Goal: Communication & Community: Answer question/provide support

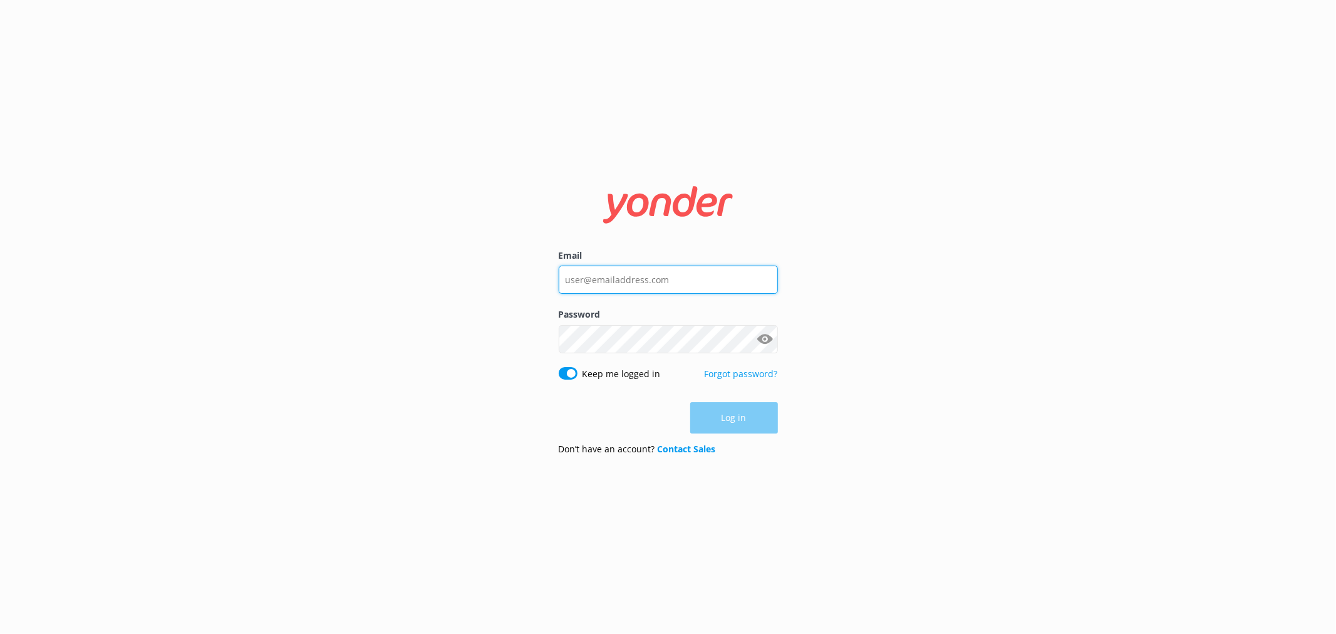
type input "[EMAIL_ADDRESS][DOMAIN_NAME]"
click at [740, 415] on button "Log in" at bounding box center [734, 418] width 88 height 31
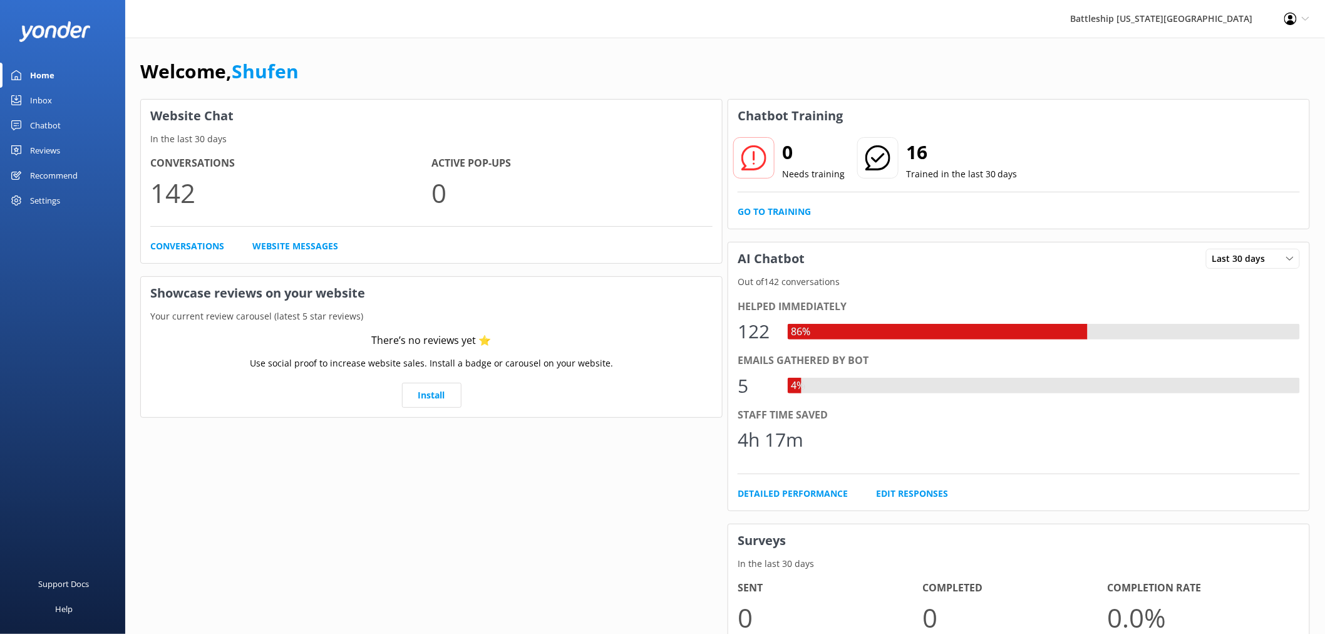
click at [45, 98] on div "Inbox" at bounding box center [41, 100] width 22 height 25
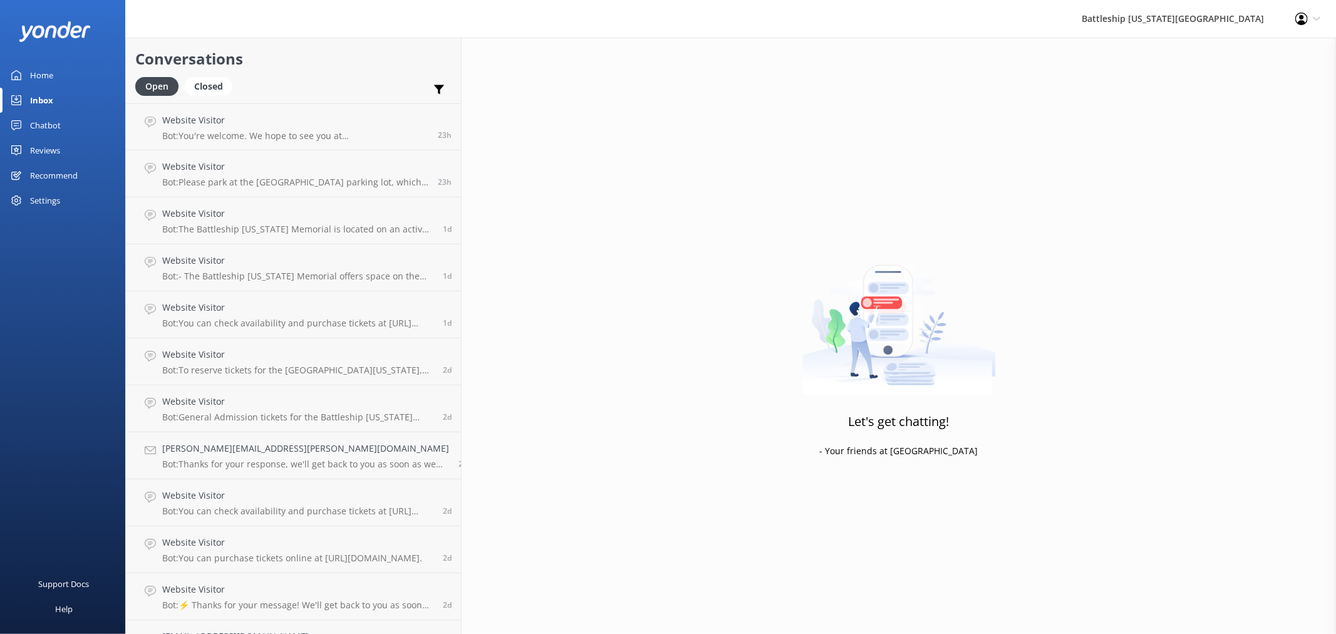
click at [39, 73] on div "Home" at bounding box center [41, 75] width 23 height 25
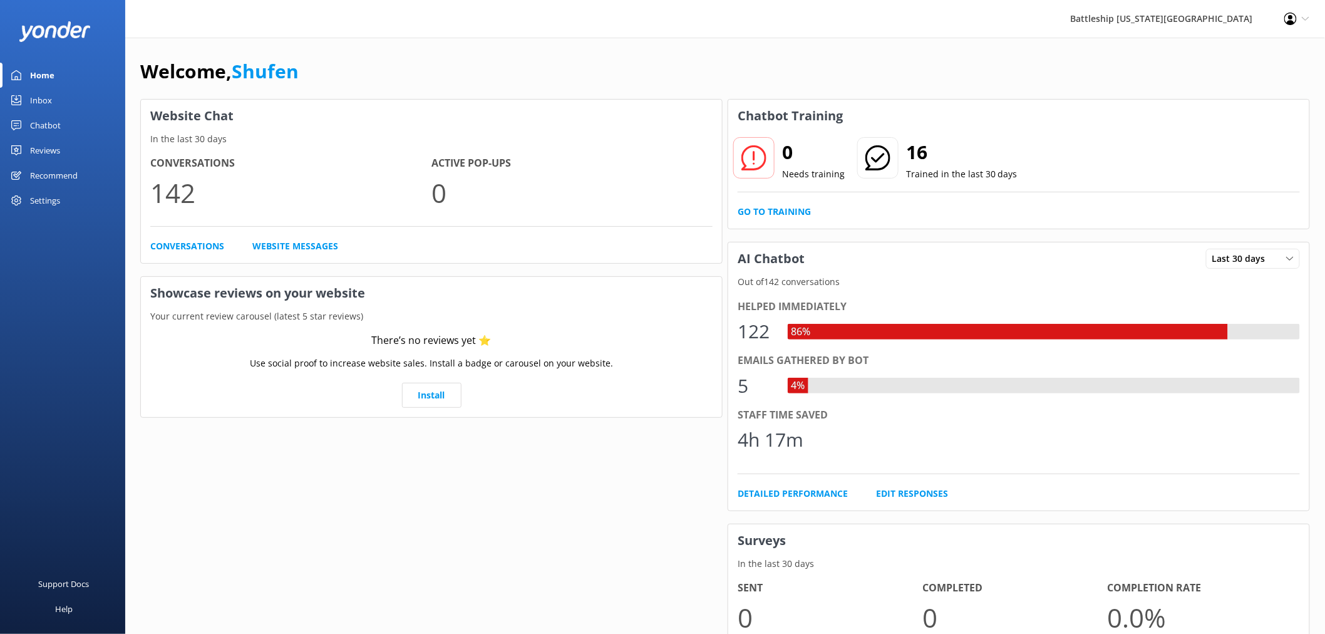
click at [41, 75] on div "Home" at bounding box center [42, 75] width 24 height 25
click at [43, 101] on div "Inbox" at bounding box center [41, 100] width 22 height 25
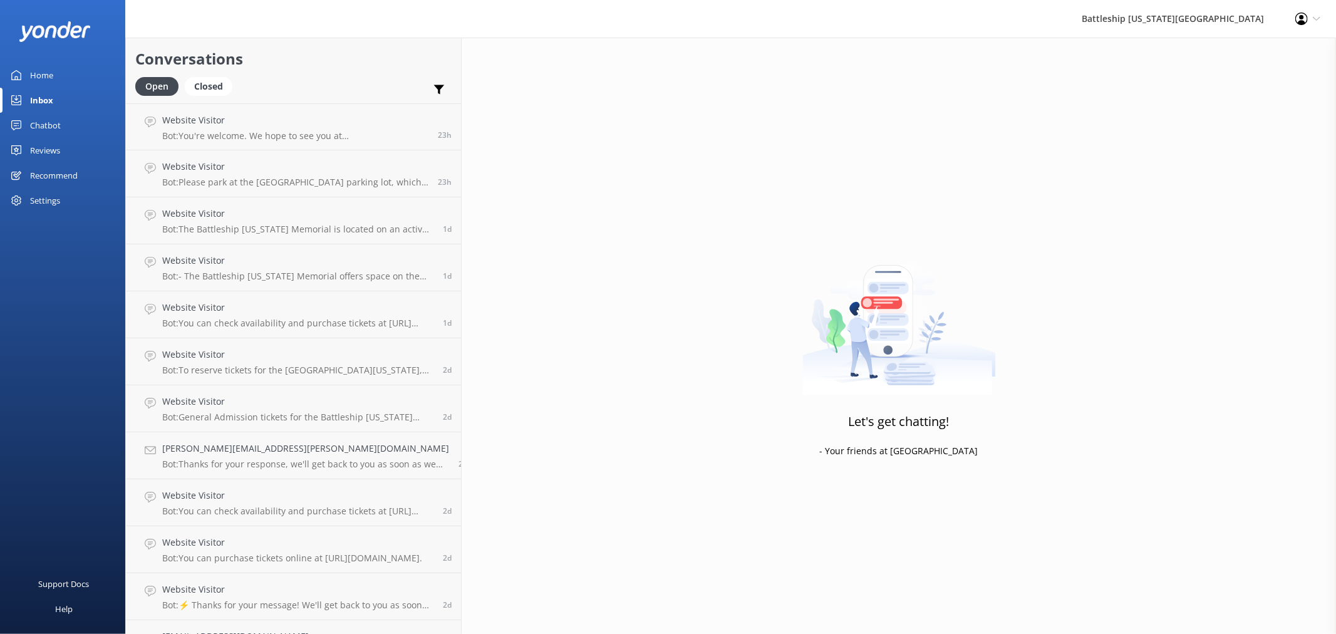
click at [44, 74] on div "Home" at bounding box center [41, 75] width 23 height 25
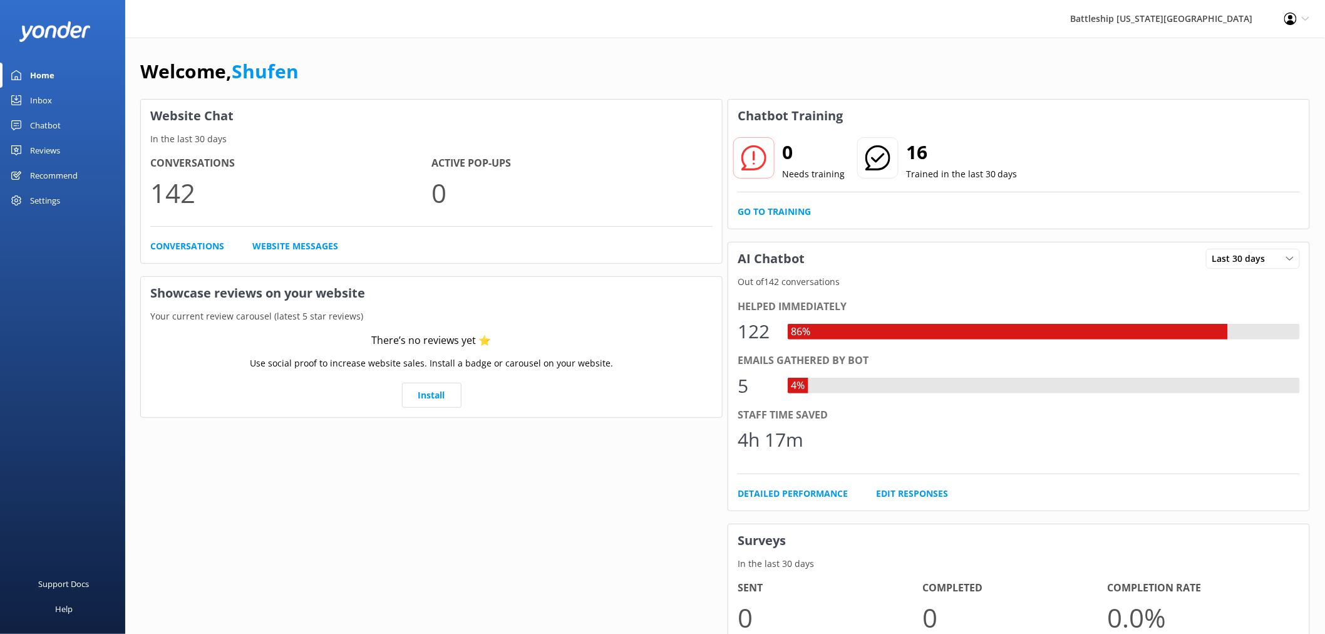
click at [41, 100] on div "Inbox" at bounding box center [41, 100] width 22 height 25
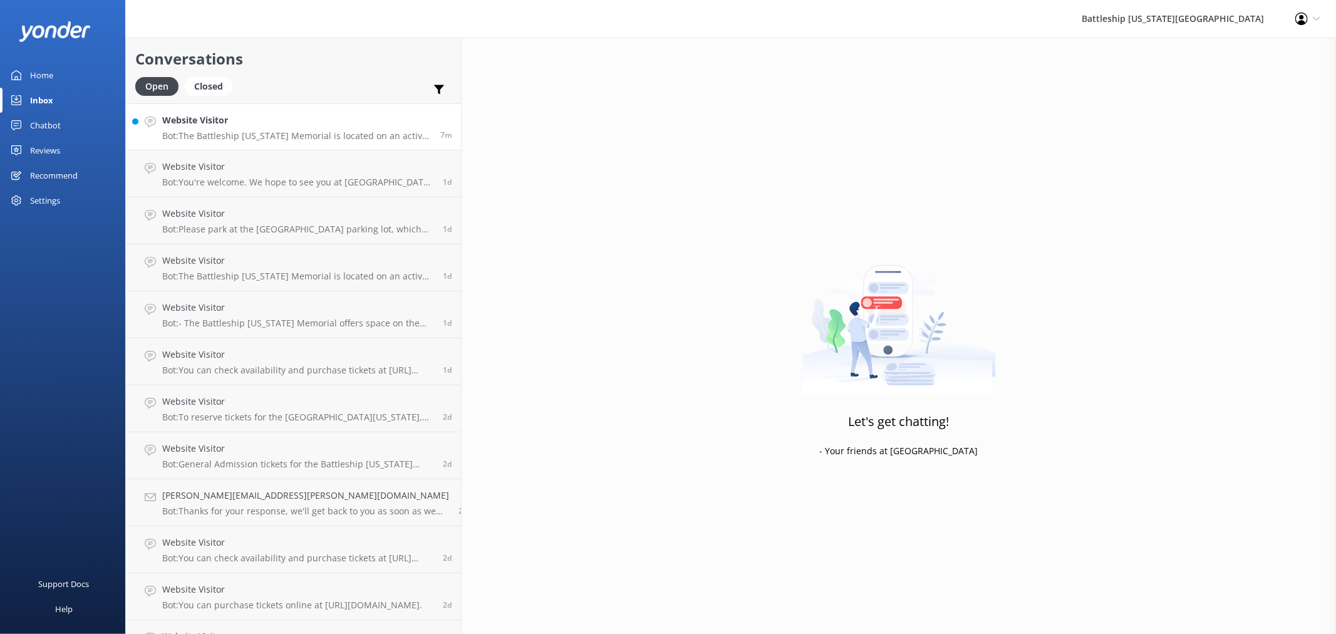
click at [247, 121] on h4 "Website Visitor" at bounding box center [296, 120] width 269 height 14
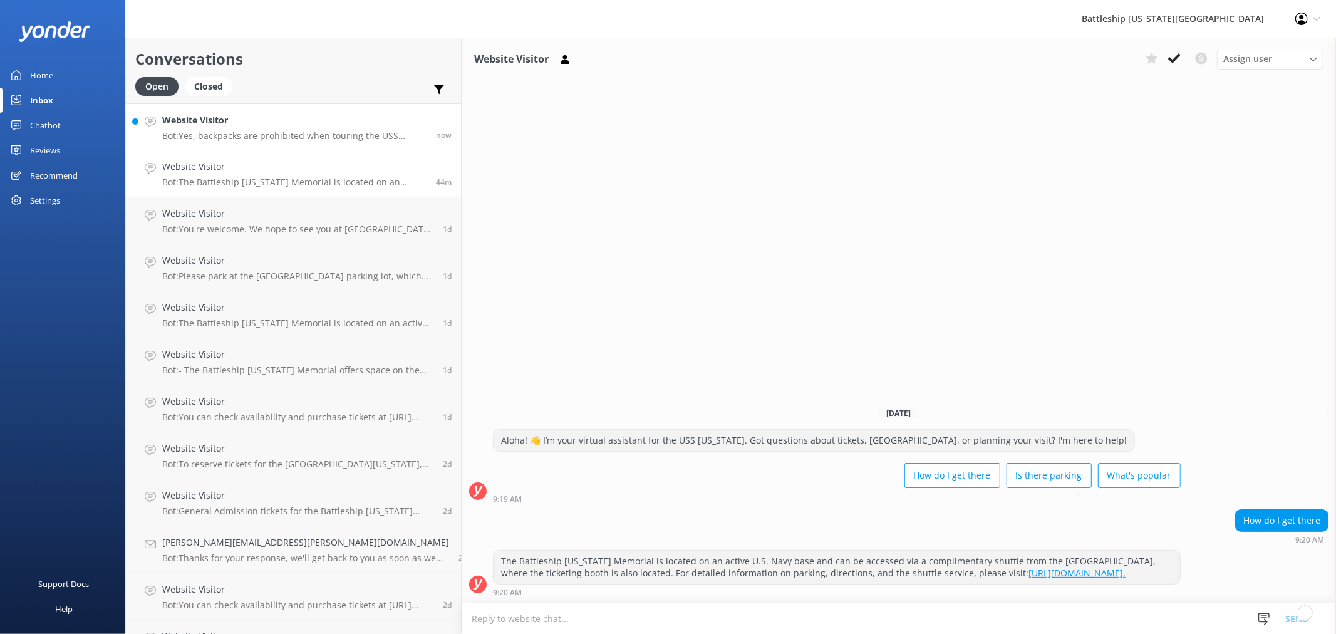
click at [265, 130] on p "Bot: Yes, backpacks are prohibited when touring the USS [US_STATE]. Bags and co…" at bounding box center [294, 135] width 264 height 11
